Goal: Transaction & Acquisition: Purchase product/service

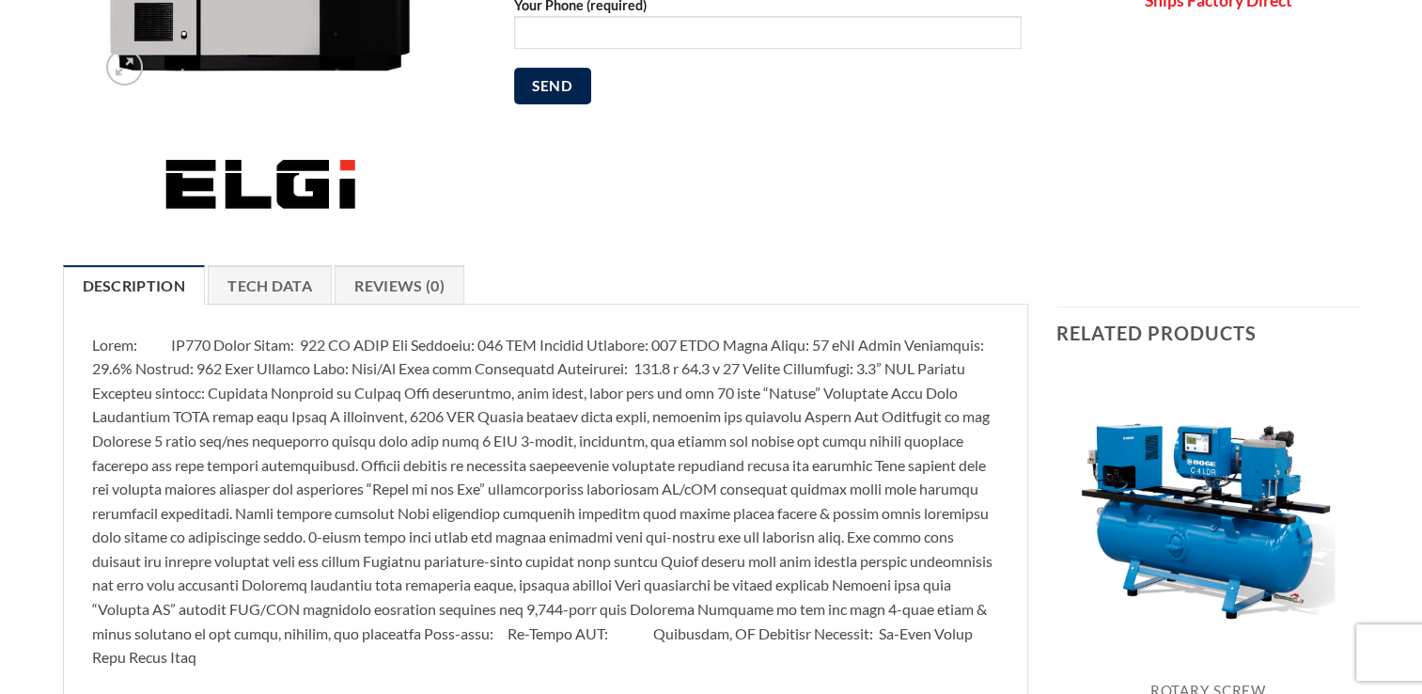
scroll to position [590, 0]
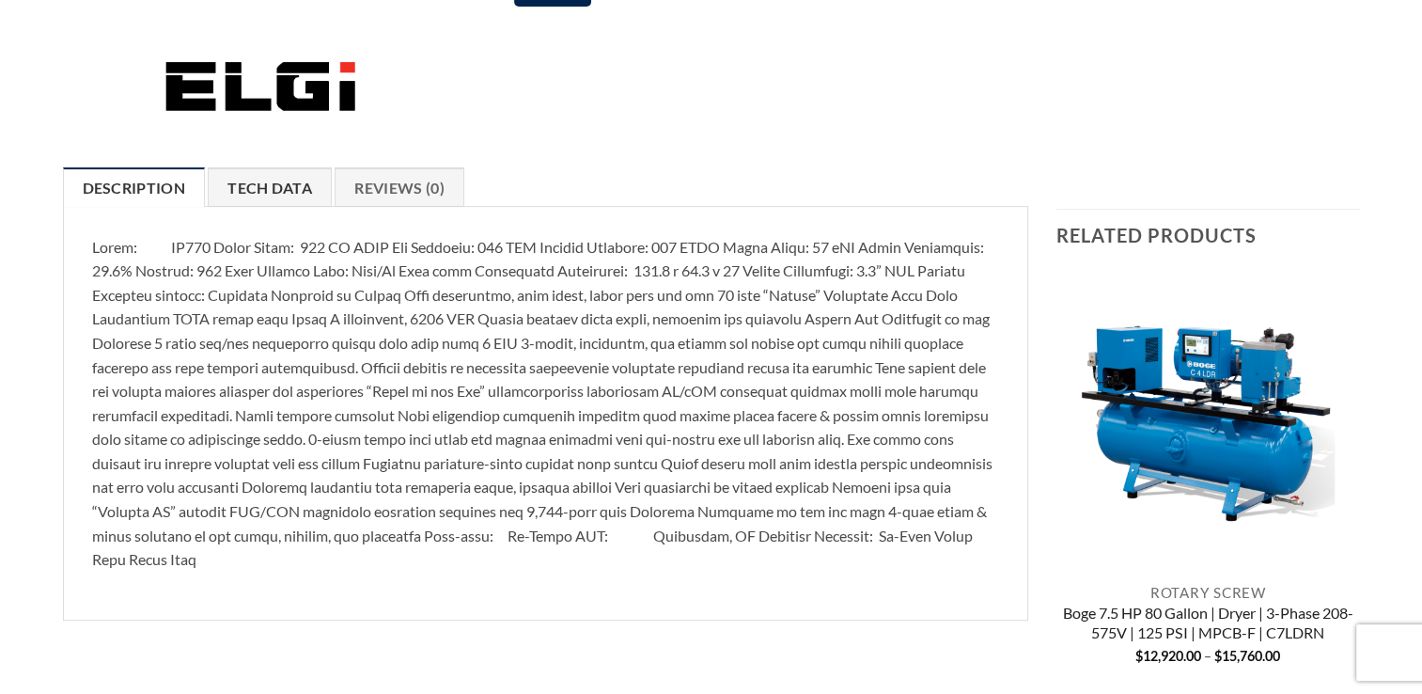
click at [263, 186] on link "Tech Data" at bounding box center [270, 186] width 124 height 39
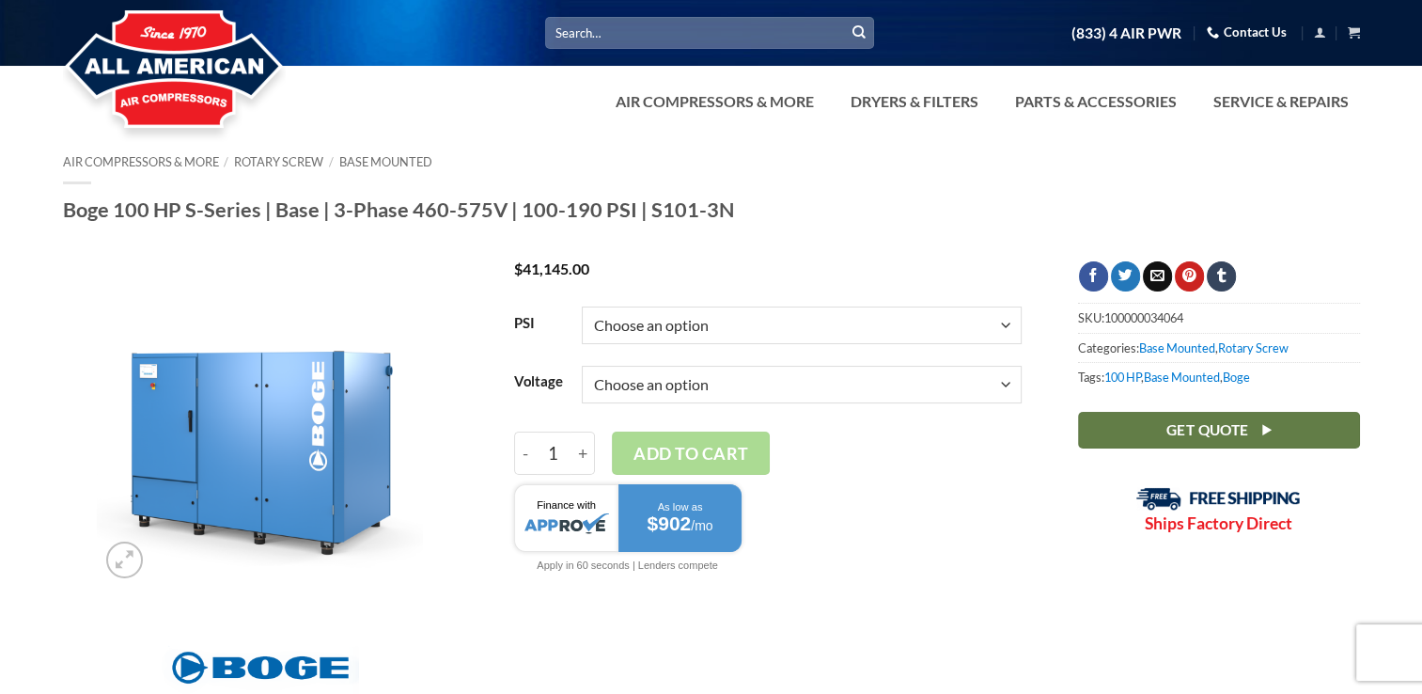
click at [1005, 330] on select "Choose an option 100 125 150 190" at bounding box center [802, 325] width 440 height 38
click at [582, 306] on select "Choose an option 100 125 150 190" at bounding box center [802, 325] width 440 height 38
select select "125"
click at [1009, 384] on select "Choose an option 3/60/460V 3/60/575V" at bounding box center [802, 385] width 440 height 38
select select "3-60-460v"
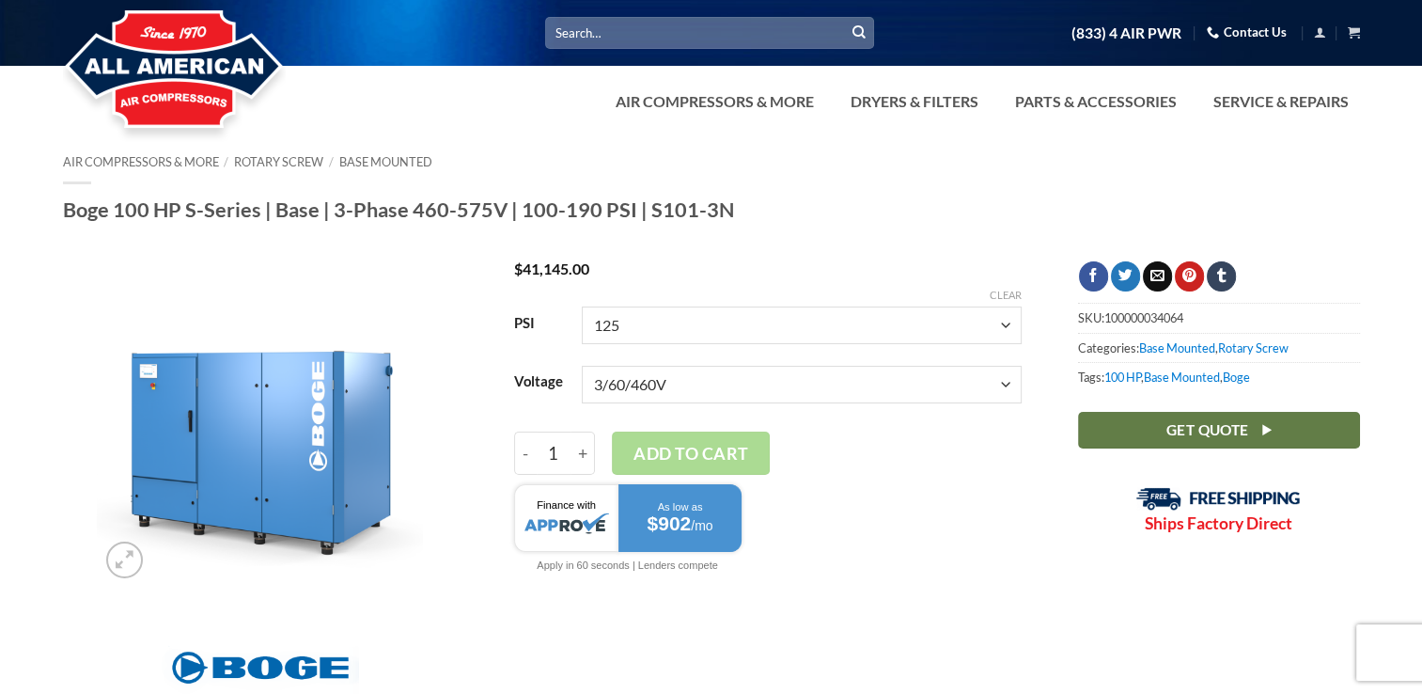
click at [582, 366] on select "Choose an option 3/60/460V 3/60/575V" at bounding box center [802, 385] width 440 height 38
select select "125"
select select "3-60-460v"
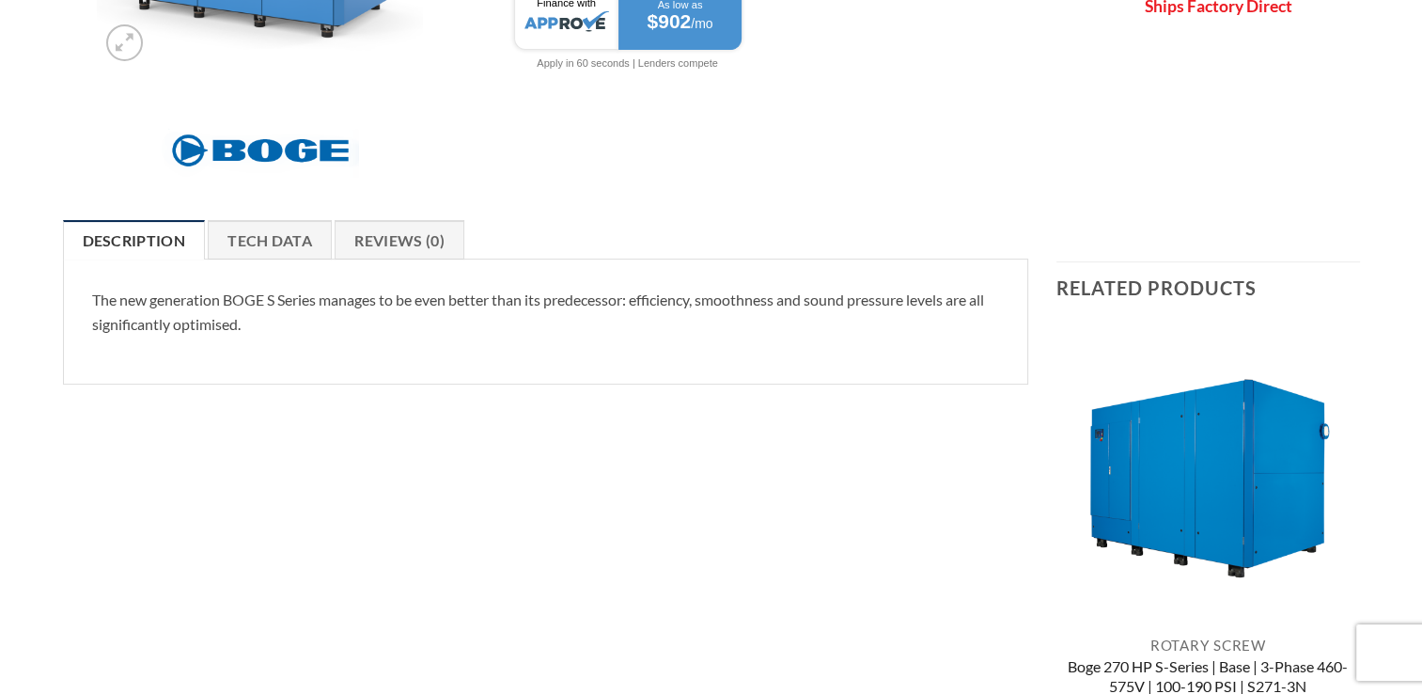
scroll to position [542, 0]
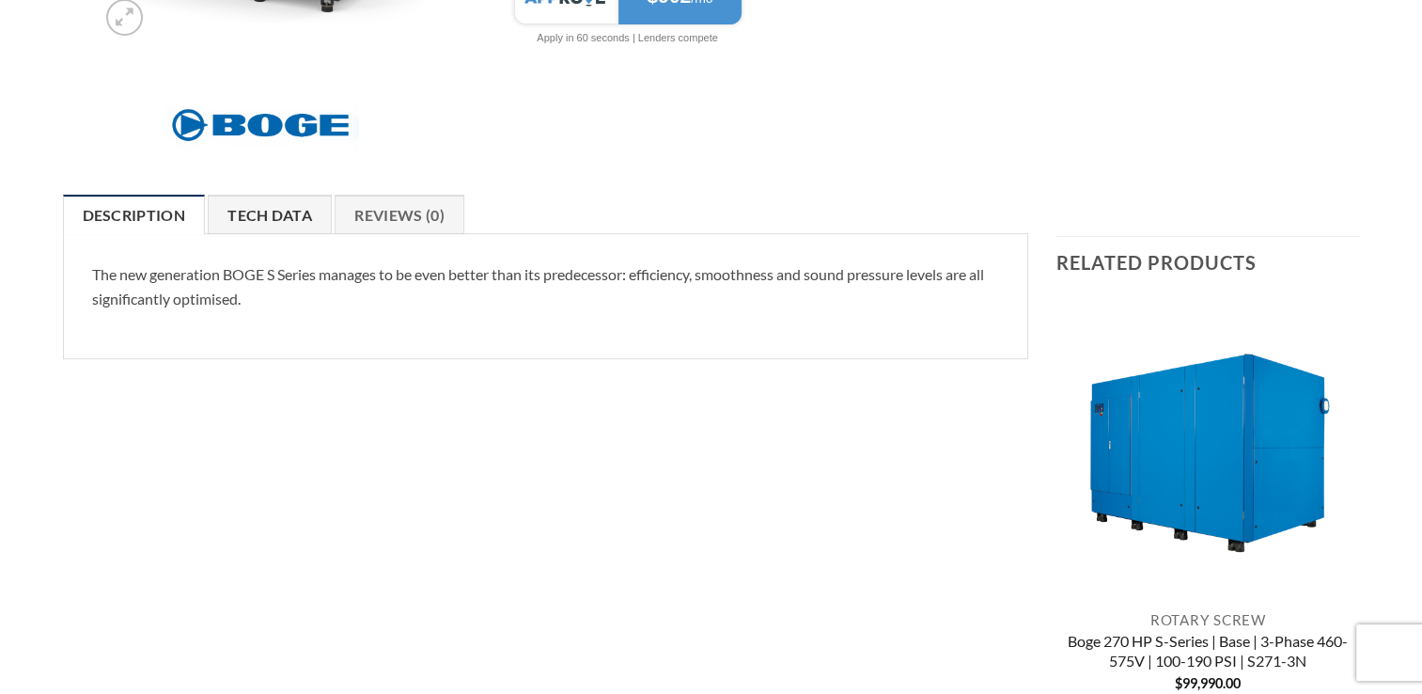
click at [284, 212] on link "Tech Data" at bounding box center [270, 214] width 124 height 39
